Goal: Information Seeking & Learning: Learn about a topic

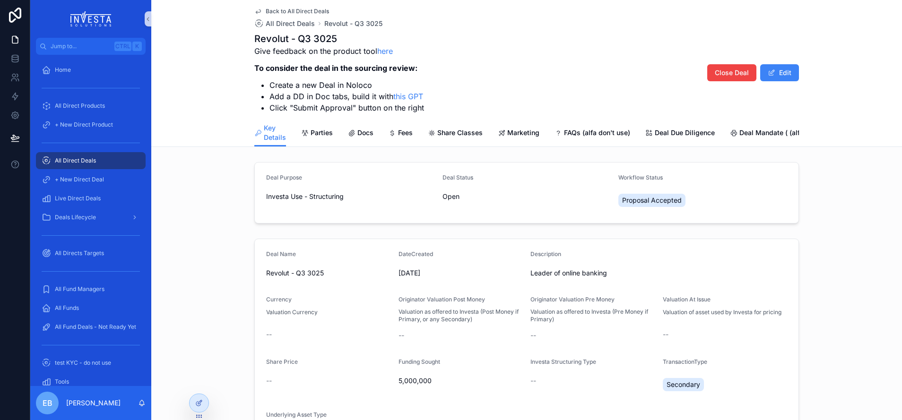
scroll to position [250, 0]
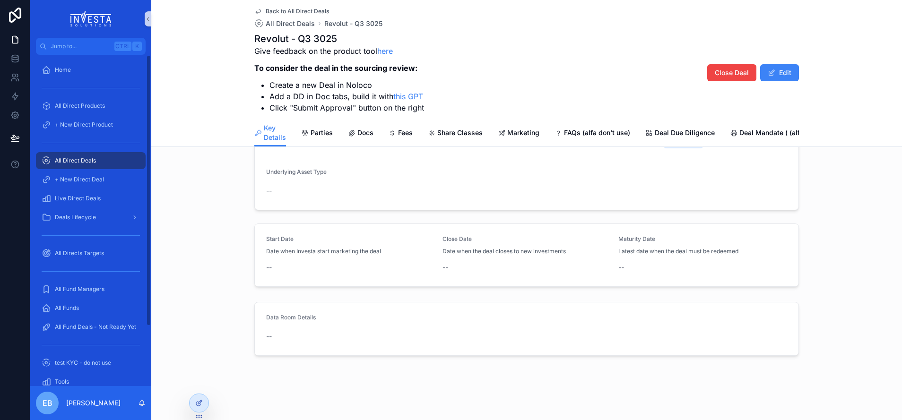
click at [77, 161] on span "All Direct Deals" at bounding box center [75, 161] width 41 height 8
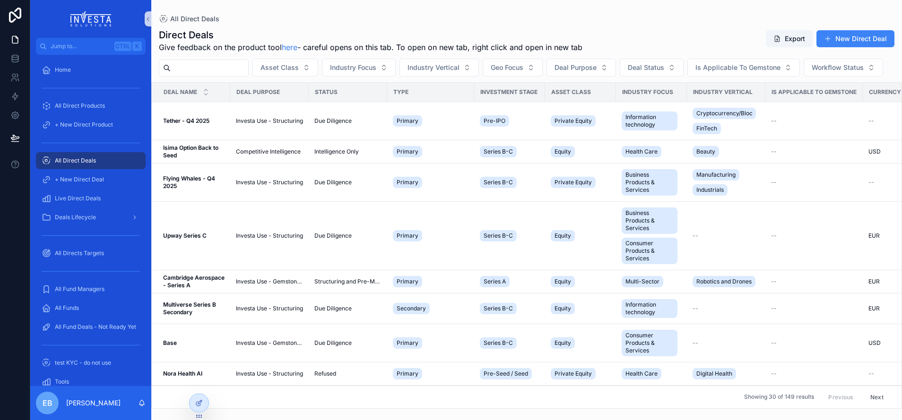
click at [241, 68] on input "scrollable content" at bounding box center [210, 67] width 78 height 13
type input "*********"
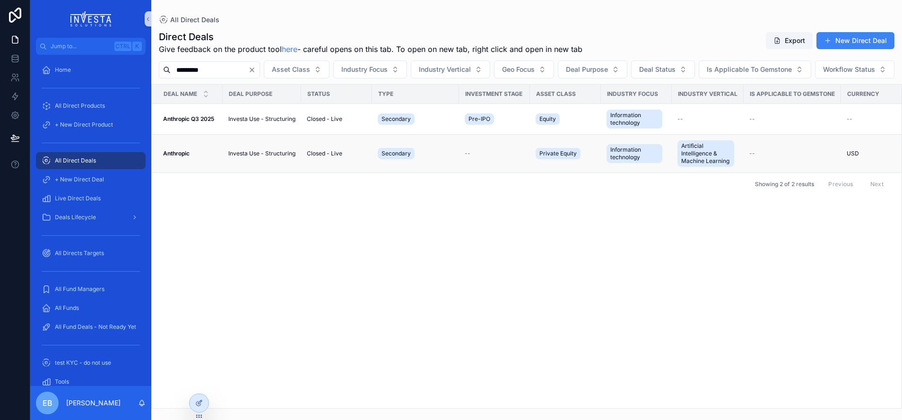
click at [179, 173] on td "Anthropic Anthropic" at bounding box center [187, 154] width 71 height 38
click at [181, 157] on strong "Anthropic" at bounding box center [176, 153] width 26 height 7
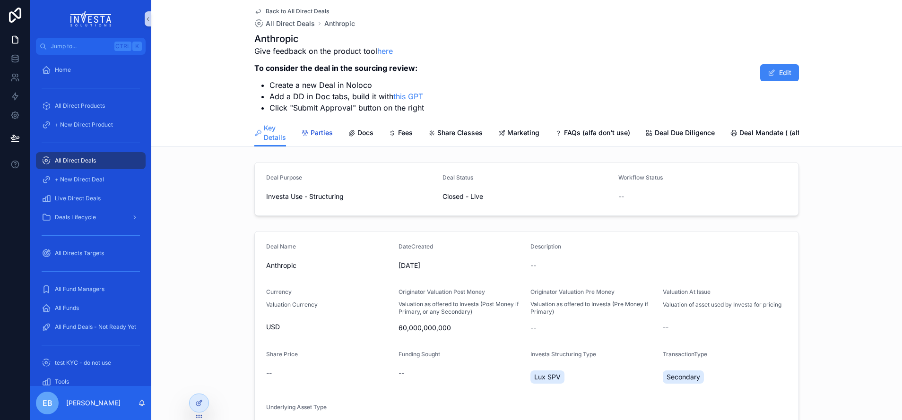
click at [311, 134] on span "Parties" at bounding box center [322, 132] width 22 height 9
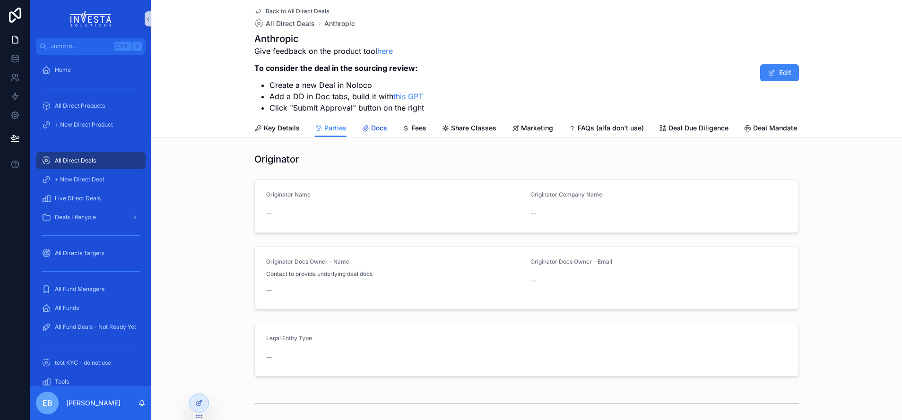
click at [374, 127] on span "Docs" at bounding box center [379, 127] width 16 height 9
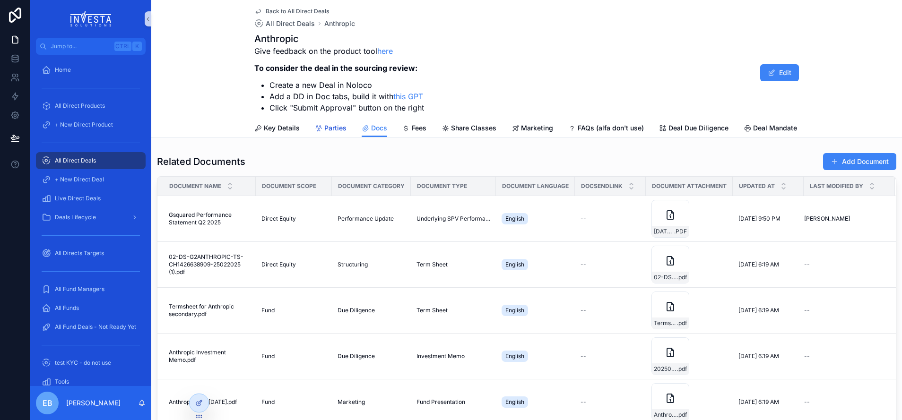
click at [332, 128] on span "Parties" at bounding box center [335, 127] width 22 height 9
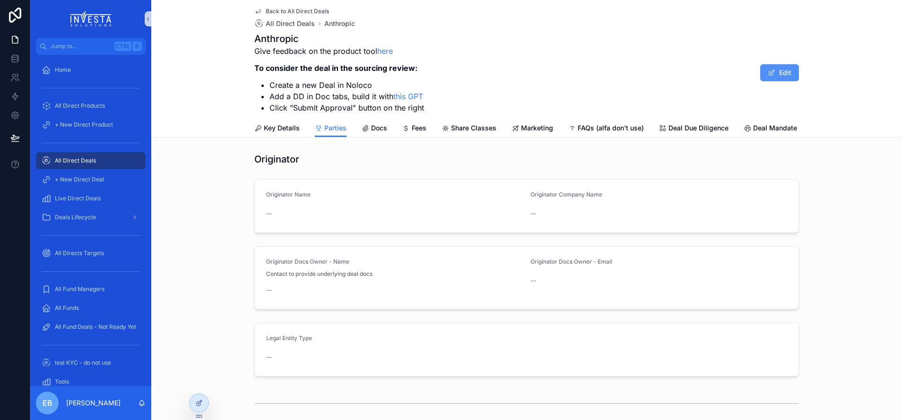
click at [774, 70] on button "Edit" at bounding box center [779, 72] width 39 height 17
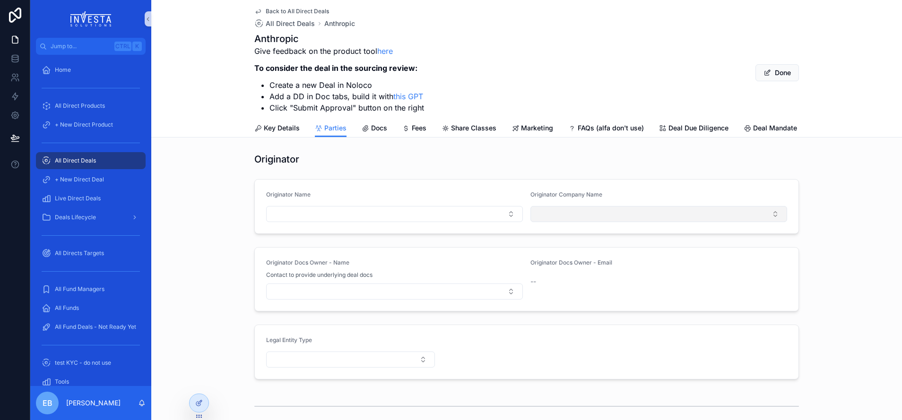
click at [767, 222] on button "Select Button" at bounding box center [658, 214] width 257 height 16
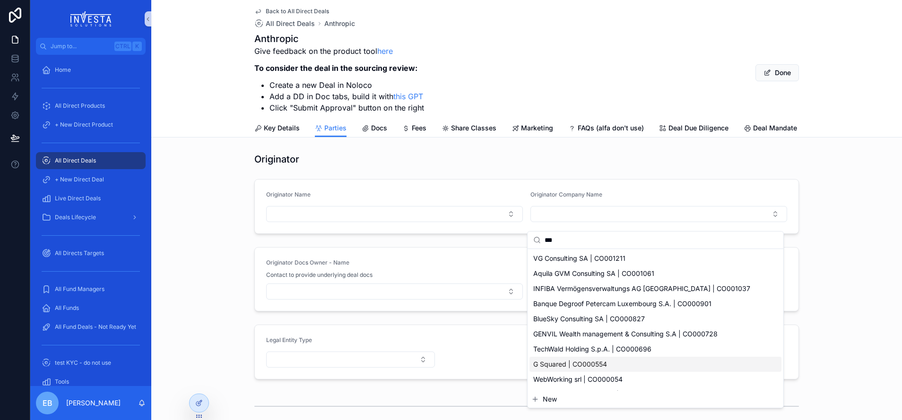
type input "***"
click at [674, 367] on div "G Squared | CO000554" at bounding box center [655, 364] width 252 height 15
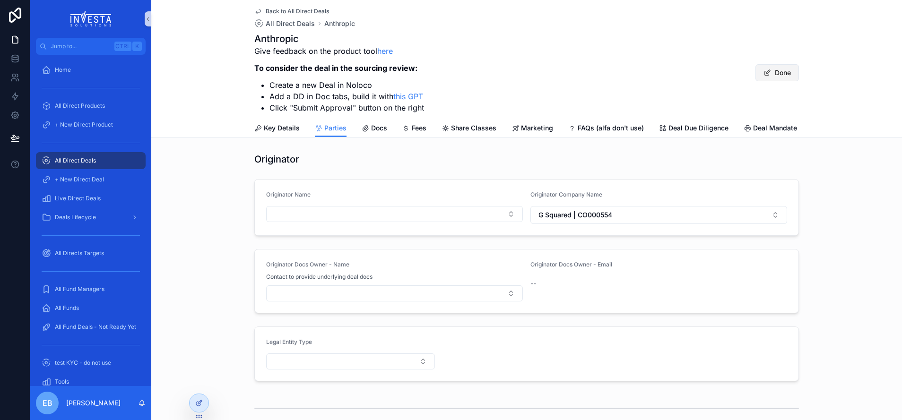
click at [778, 70] on button "Done" at bounding box center [776, 72] width 43 height 17
click at [200, 406] on icon at bounding box center [199, 403] width 8 height 8
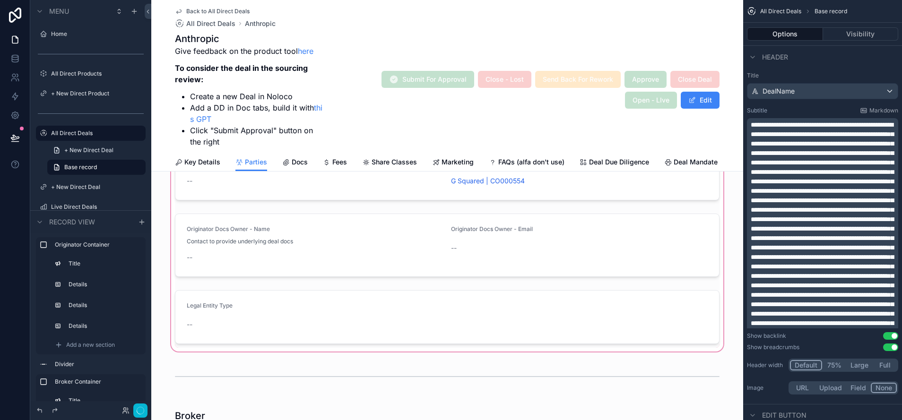
scroll to position [95, 0]
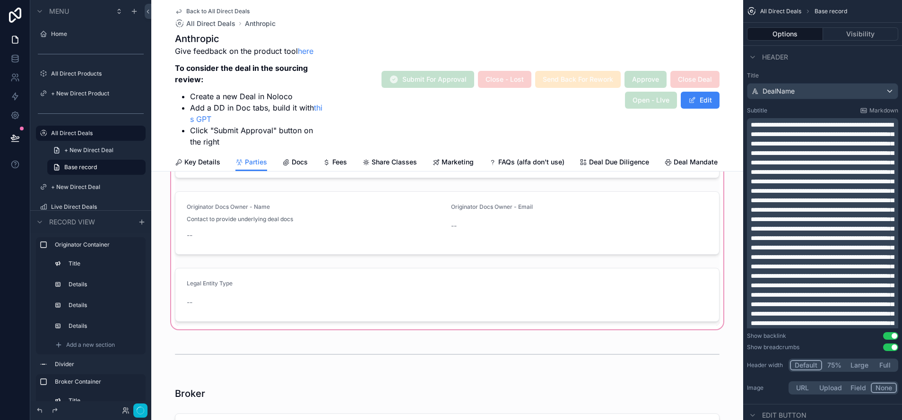
click at [239, 310] on div "scrollable content" at bounding box center [447, 209] width 592 height 243
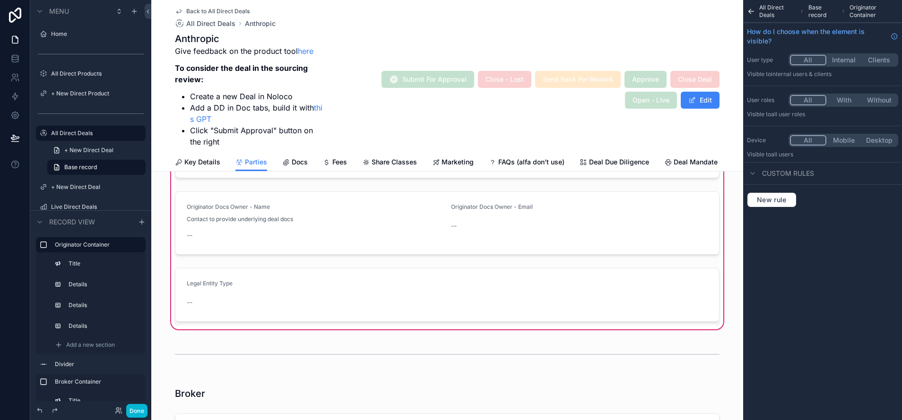
click at [242, 293] on div "scrollable content" at bounding box center [447, 294] width 556 height 61
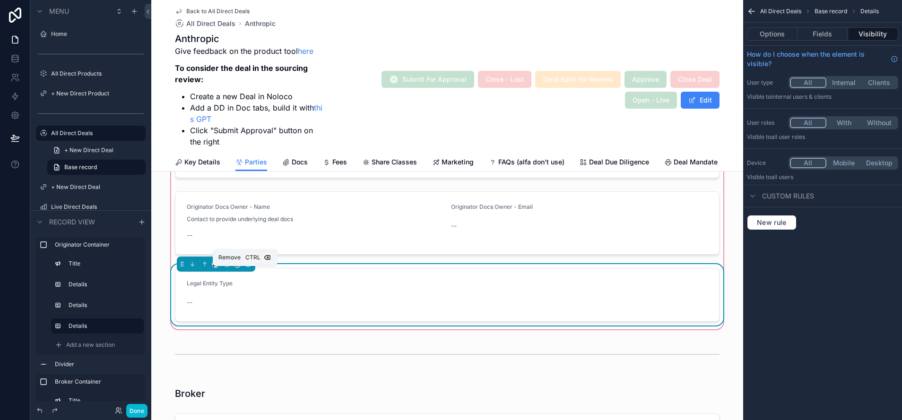
click at [248, 266] on icon "scrollable content" at bounding box center [248, 265] width 0 height 2
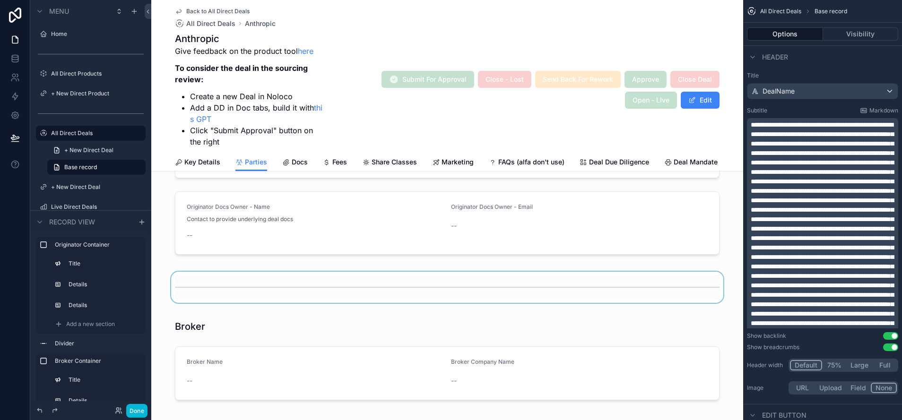
scroll to position [0, 0]
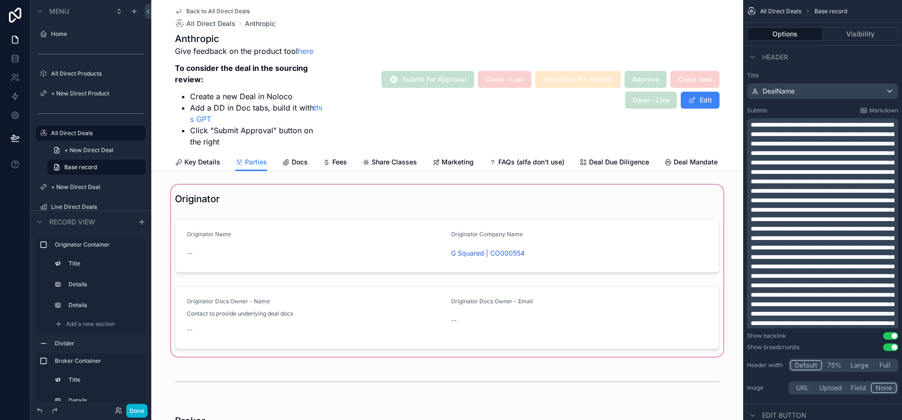
click at [409, 321] on div "scrollable content" at bounding box center [447, 271] width 592 height 176
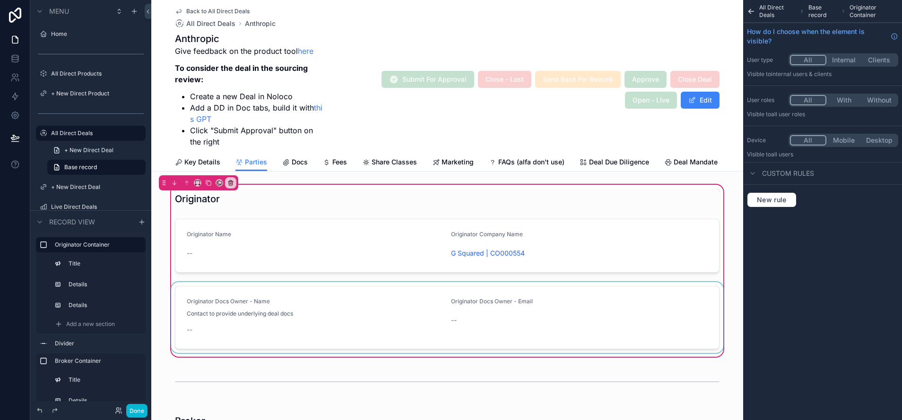
click at [275, 304] on div "scrollable content" at bounding box center [447, 317] width 556 height 71
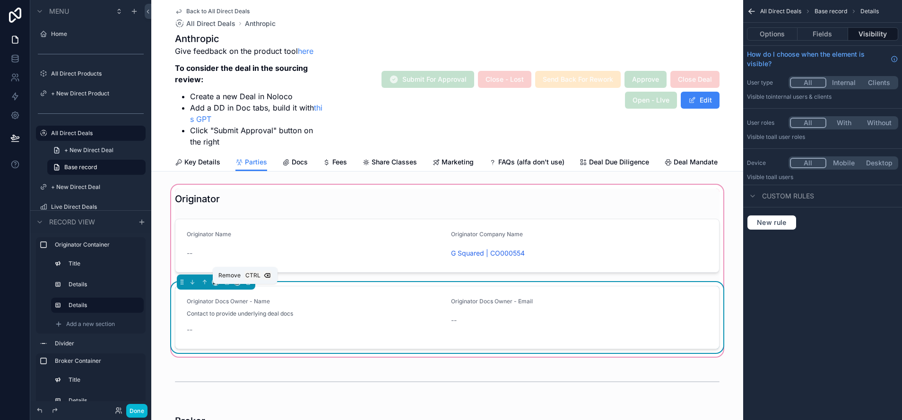
click at [247, 281] on icon "scrollable content" at bounding box center [248, 280] width 2 height 1
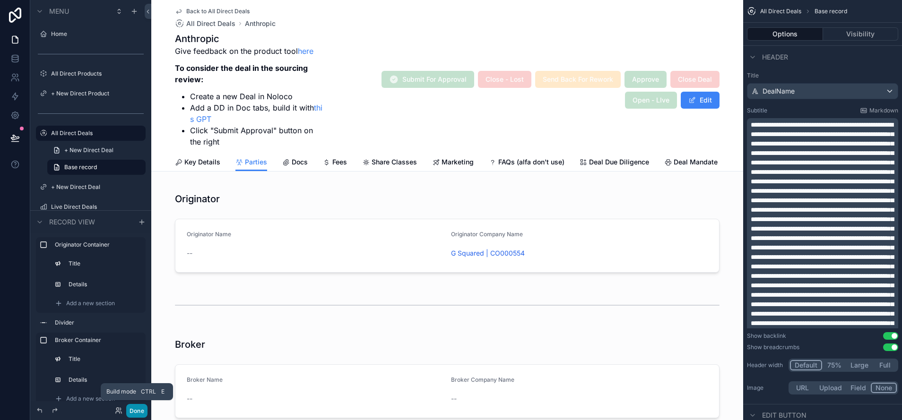
click at [143, 407] on button "Done" at bounding box center [136, 411] width 21 height 14
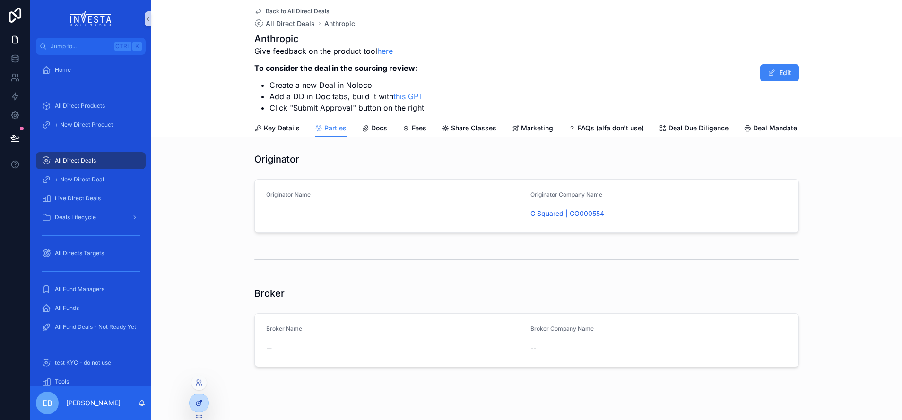
click at [203, 400] on div at bounding box center [199, 403] width 19 height 18
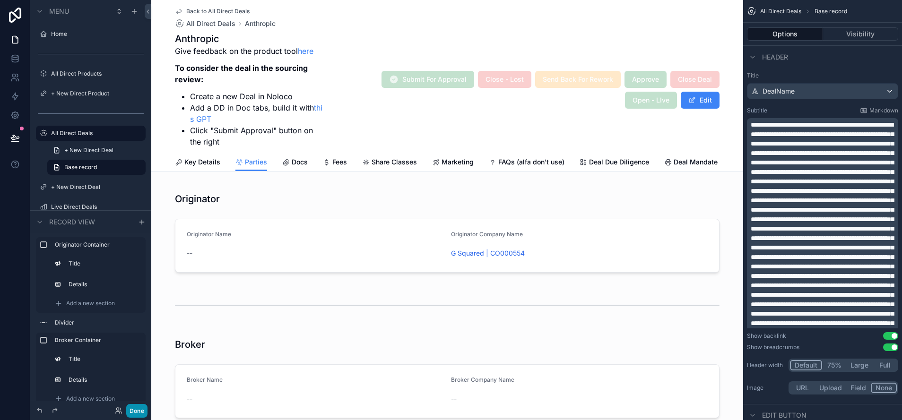
click at [142, 408] on button "Done" at bounding box center [136, 411] width 21 height 14
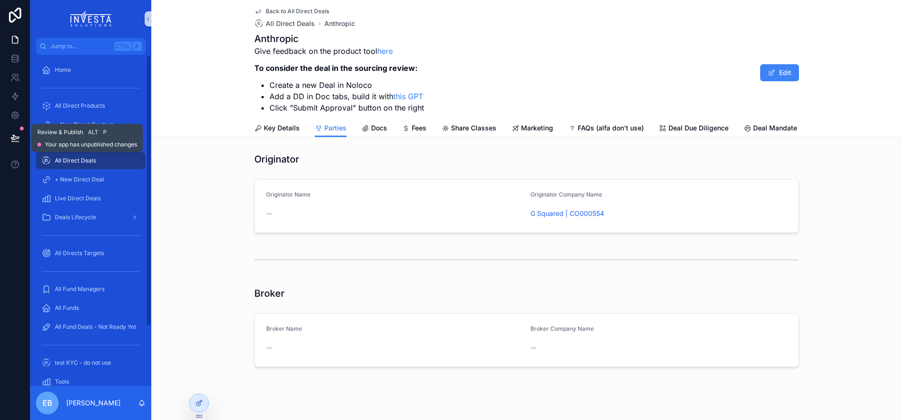
click at [19, 140] on icon at bounding box center [14, 137] width 9 height 9
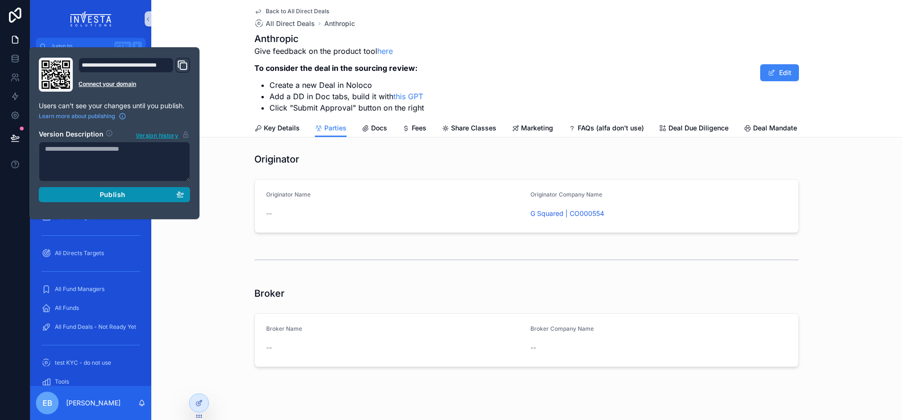
click at [116, 193] on span "Publish" at bounding box center [113, 194] width 26 height 9
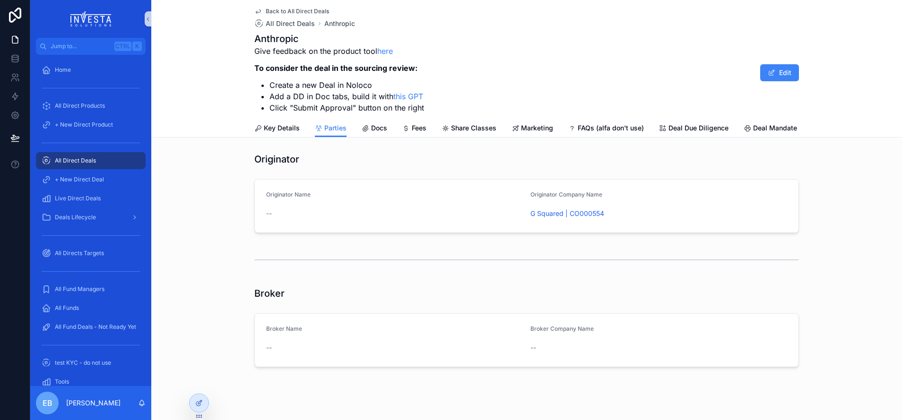
click at [207, 77] on div "Back to All Direct Deals All Direct Deals Anthropic Anthropic Give feedback on …" at bounding box center [526, 69] width 751 height 138
click at [668, 125] on span "Deal Due Diligence" at bounding box center [698, 127] width 60 height 9
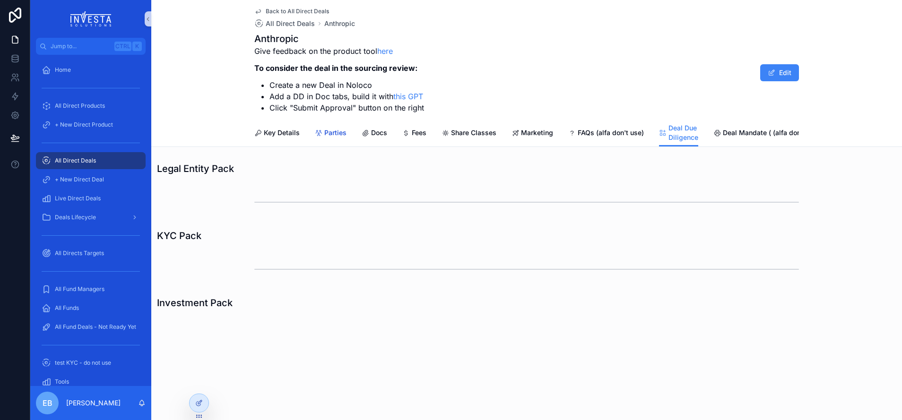
click at [321, 136] on icon "scrollable content" at bounding box center [319, 133] width 8 height 8
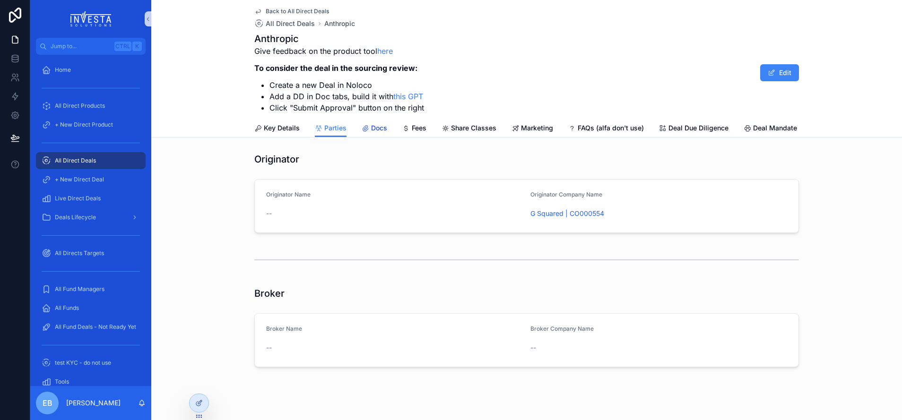
click at [377, 133] on link "Docs" at bounding box center [375, 129] width 26 height 19
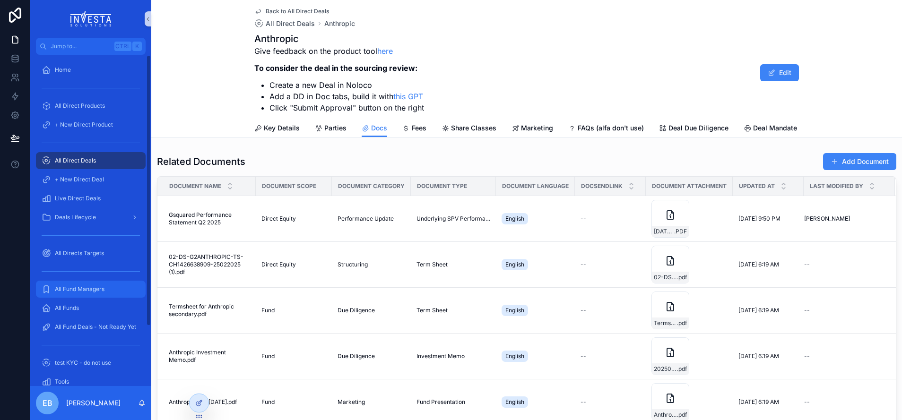
click at [100, 286] on span "All Fund Managers" at bounding box center [80, 289] width 50 height 8
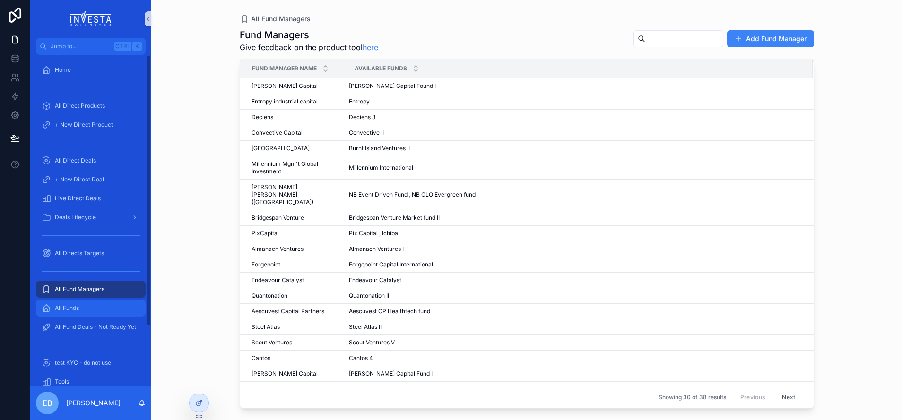
click at [72, 308] on span "All Funds" at bounding box center [67, 308] width 24 height 8
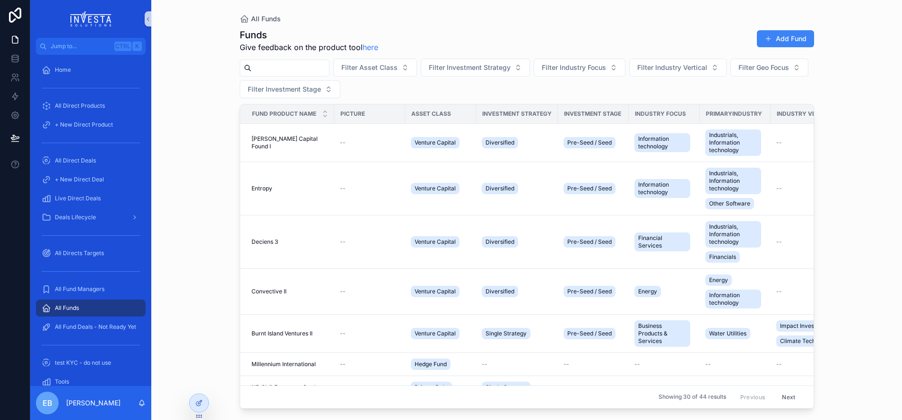
click at [284, 67] on input "scrollable content" at bounding box center [290, 67] width 78 height 13
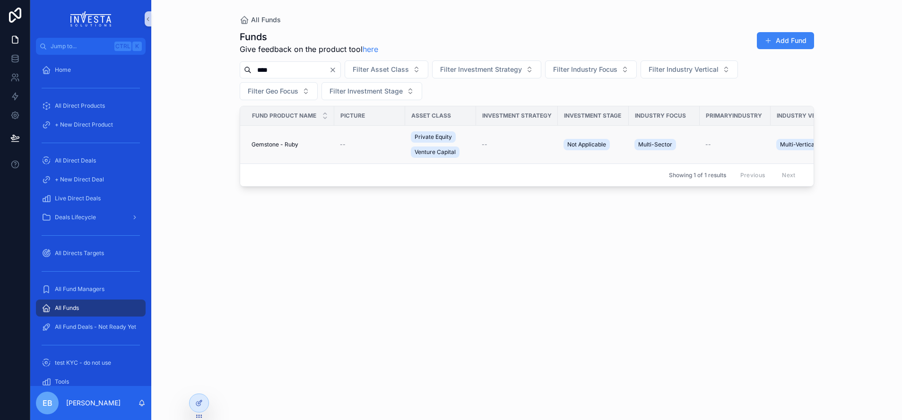
type input "****"
click at [278, 141] on span "Gemstone - Ruby" at bounding box center [274, 145] width 47 height 8
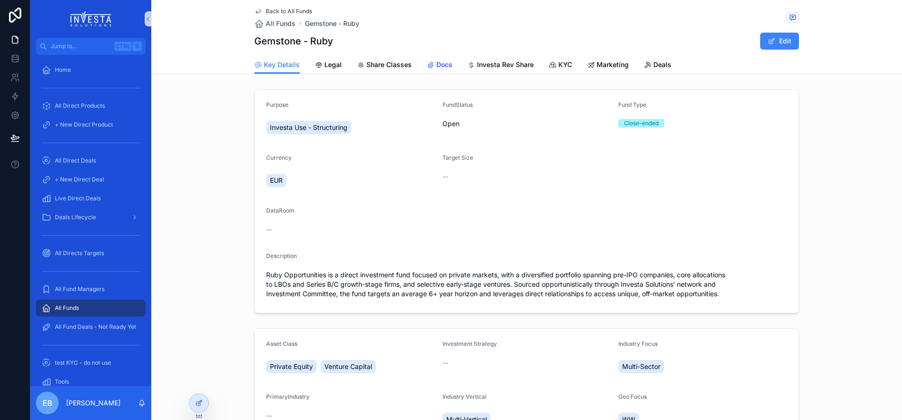
click at [436, 63] on span "Docs" at bounding box center [444, 64] width 16 height 9
